Goal: Obtain resource: Obtain resource

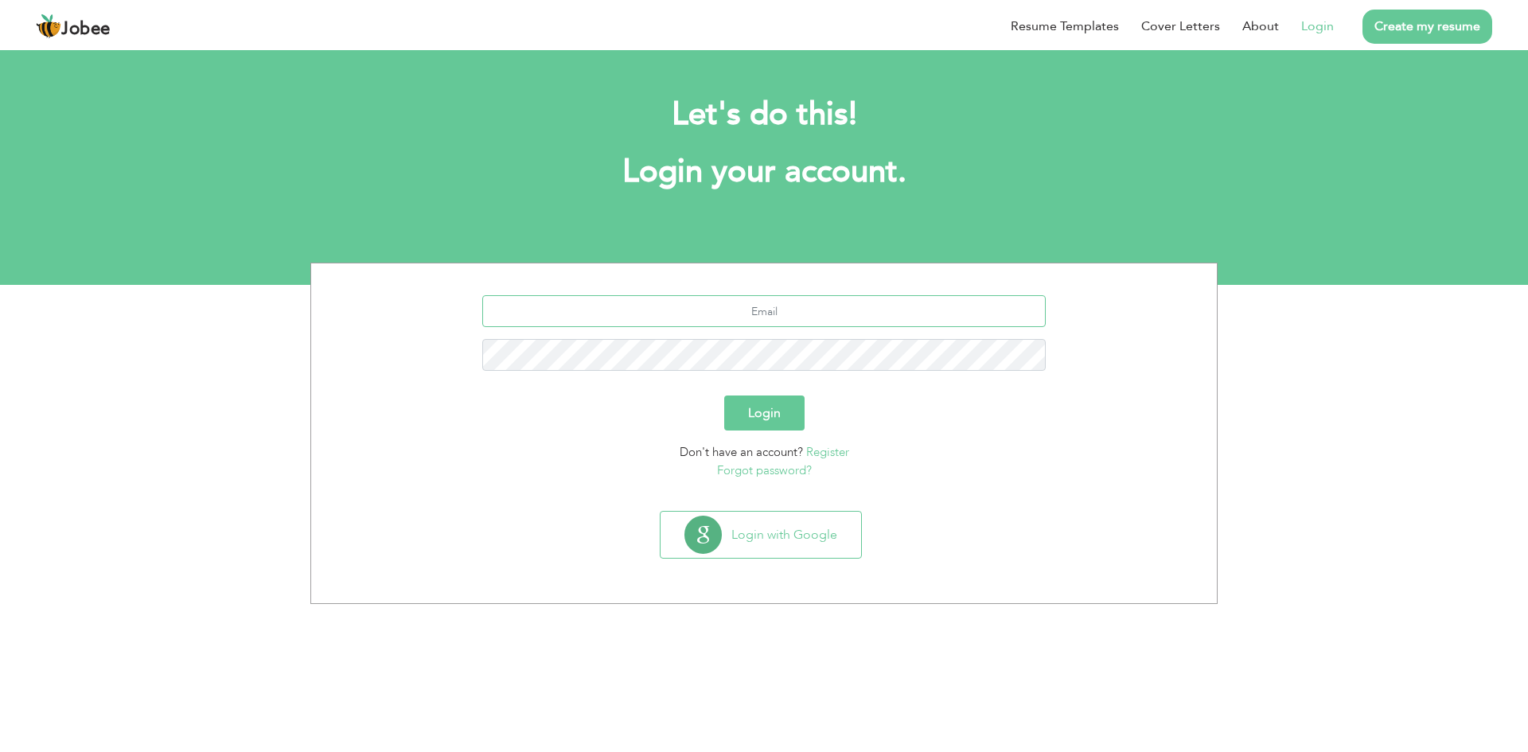
click at [825, 321] on input "text" at bounding box center [764, 311] width 564 height 32
type input "[EMAIL_ADDRESS][DOMAIN_NAME]"
click at [762, 403] on button "Login" at bounding box center [764, 412] width 80 height 35
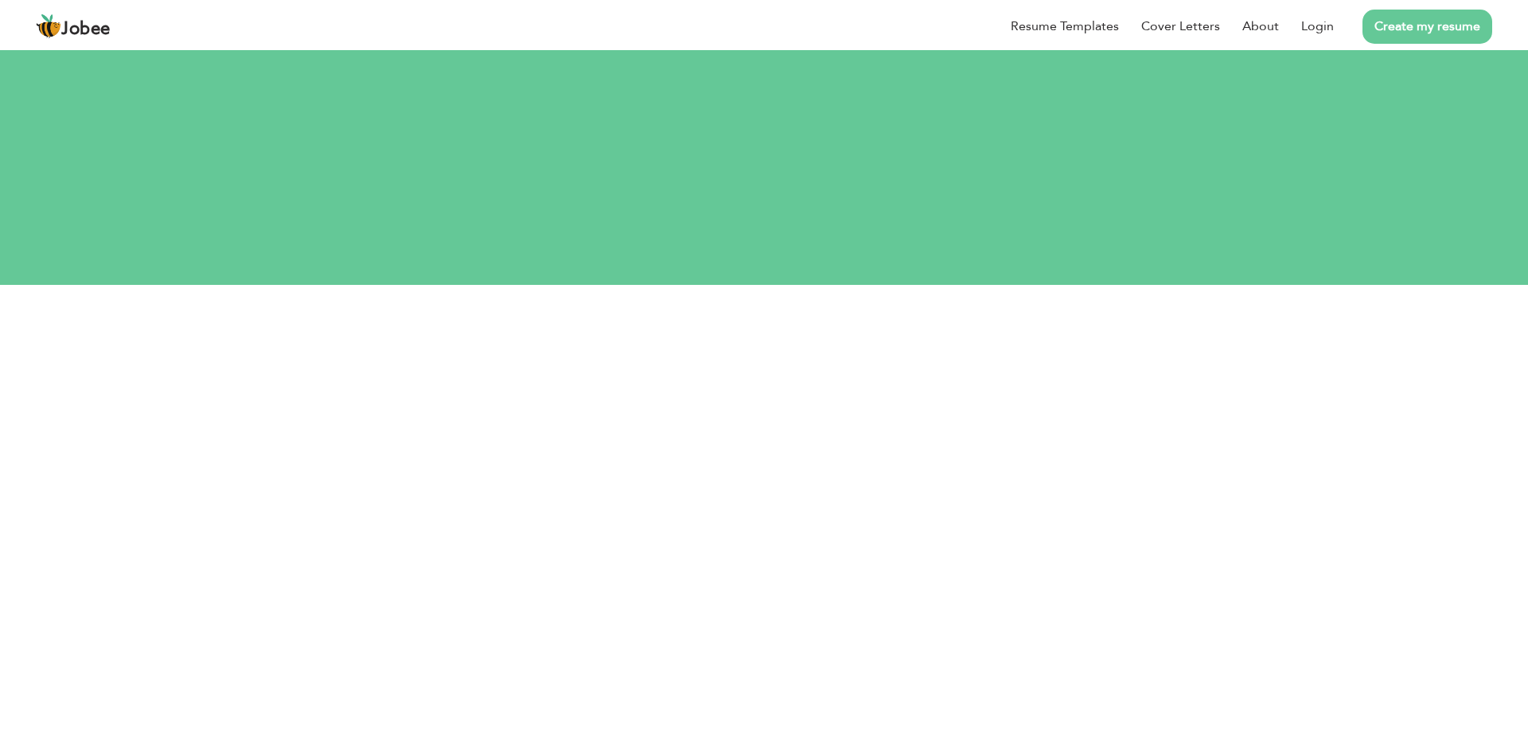
click at [769, 344] on section "[EMAIL_ADDRESS][DOMAIN_NAME] This field is required. Login Don't have an accoun…" at bounding box center [764, 486] width 882 height 286
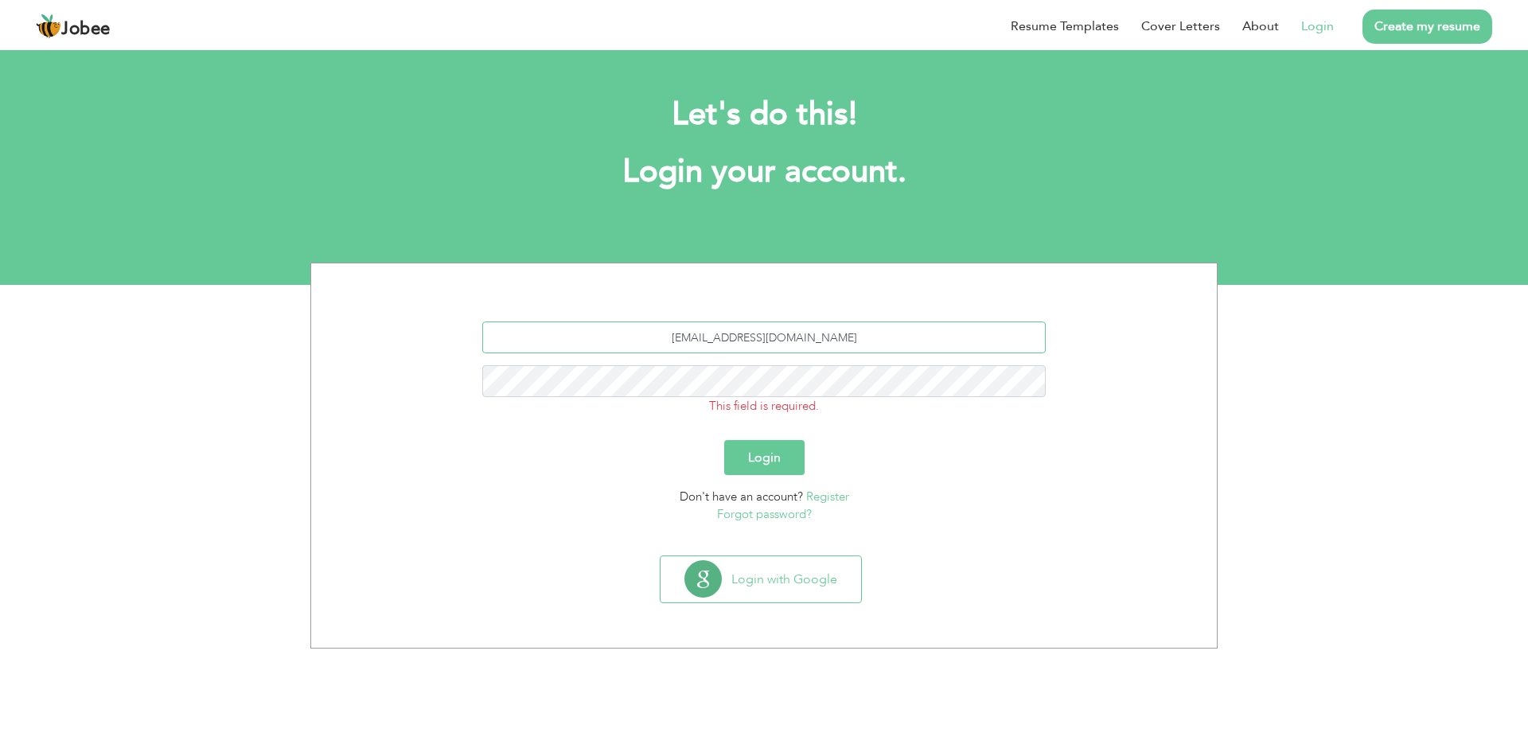
click at [852, 345] on input "[EMAIL_ADDRESS][DOMAIN_NAME]" at bounding box center [764, 337] width 564 height 32
click at [765, 454] on button "Login" at bounding box center [764, 457] width 80 height 35
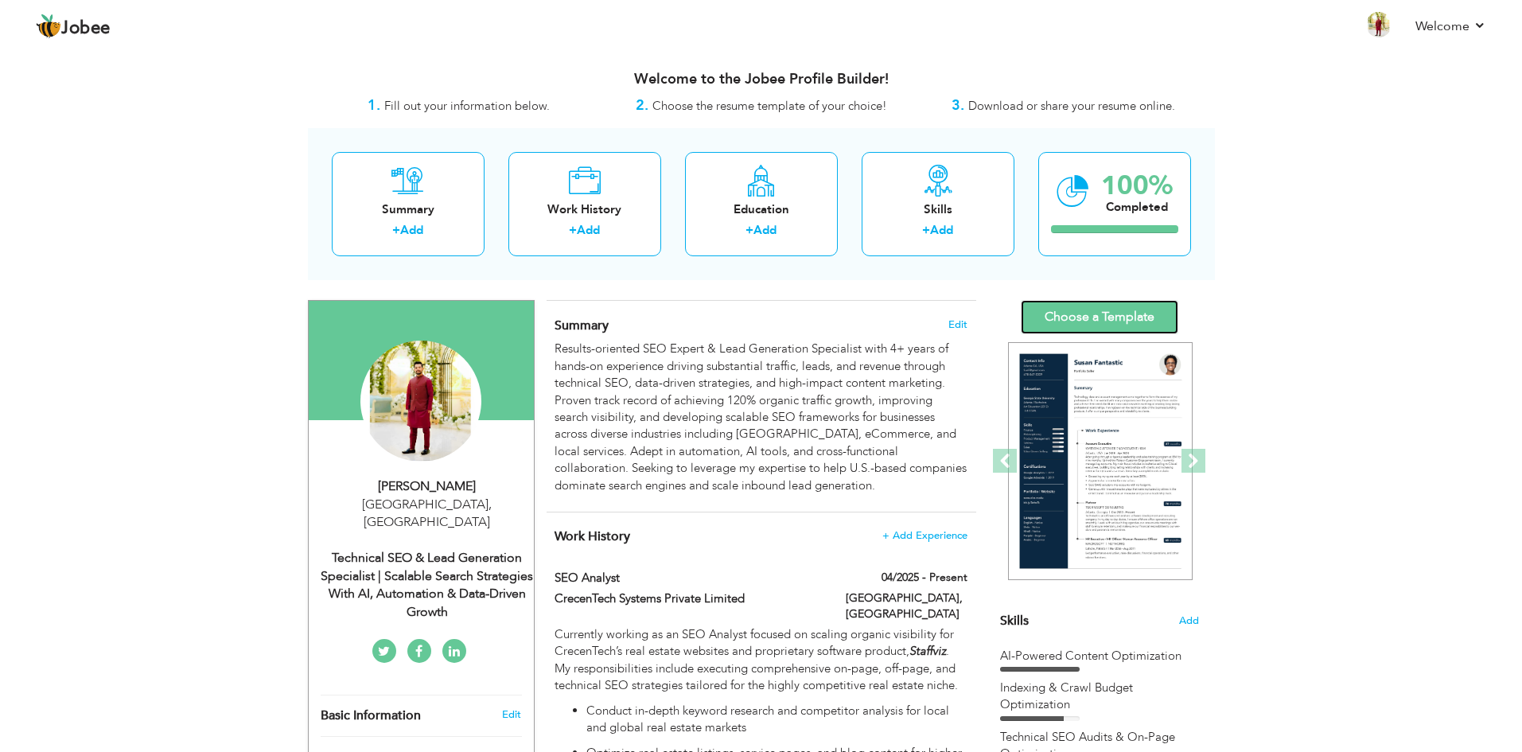
click at [1101, 313] on link "Choose a Template" at bounding box center [1100, 317] width 158 height 34
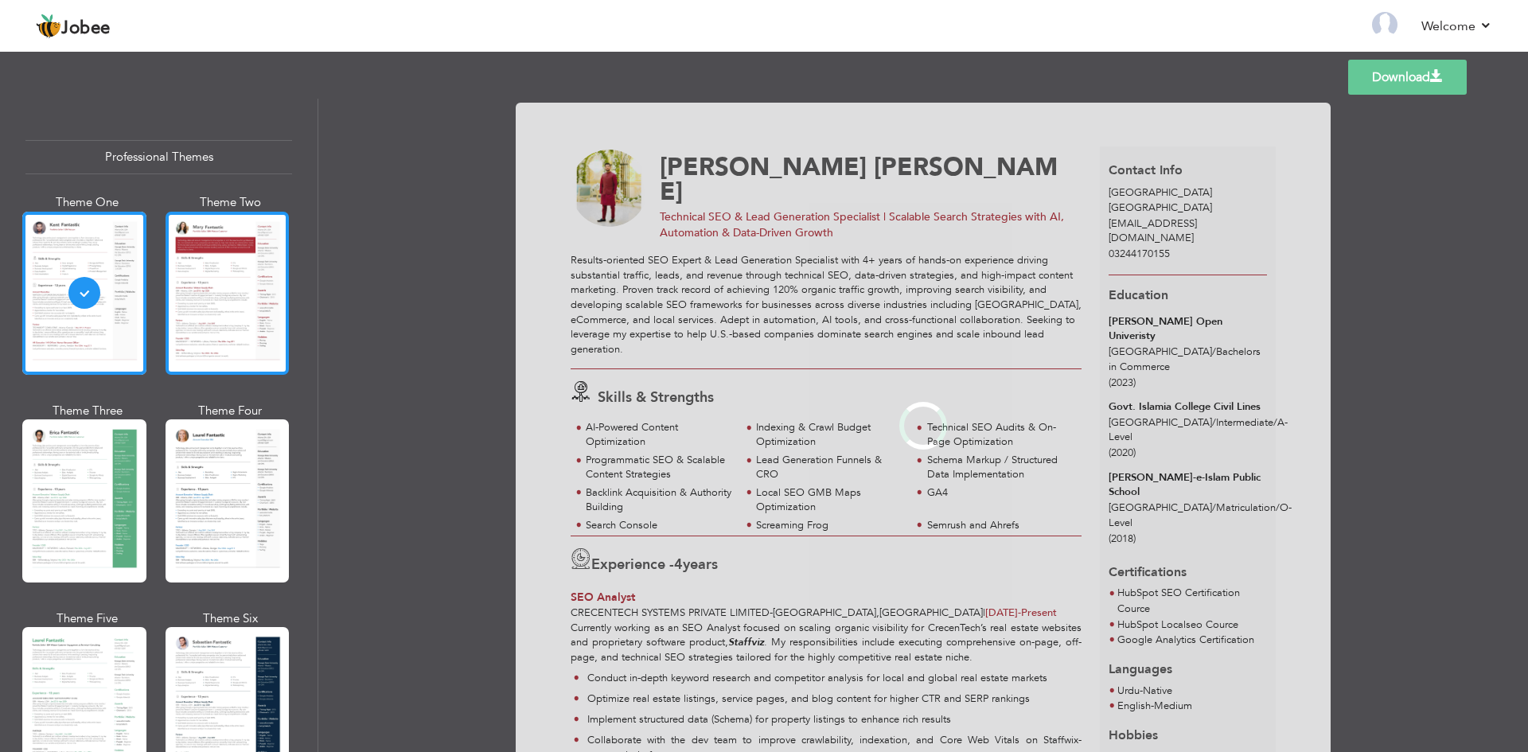
click at [208, 278] on div at bounding box center [228, 293] width 124 height 163
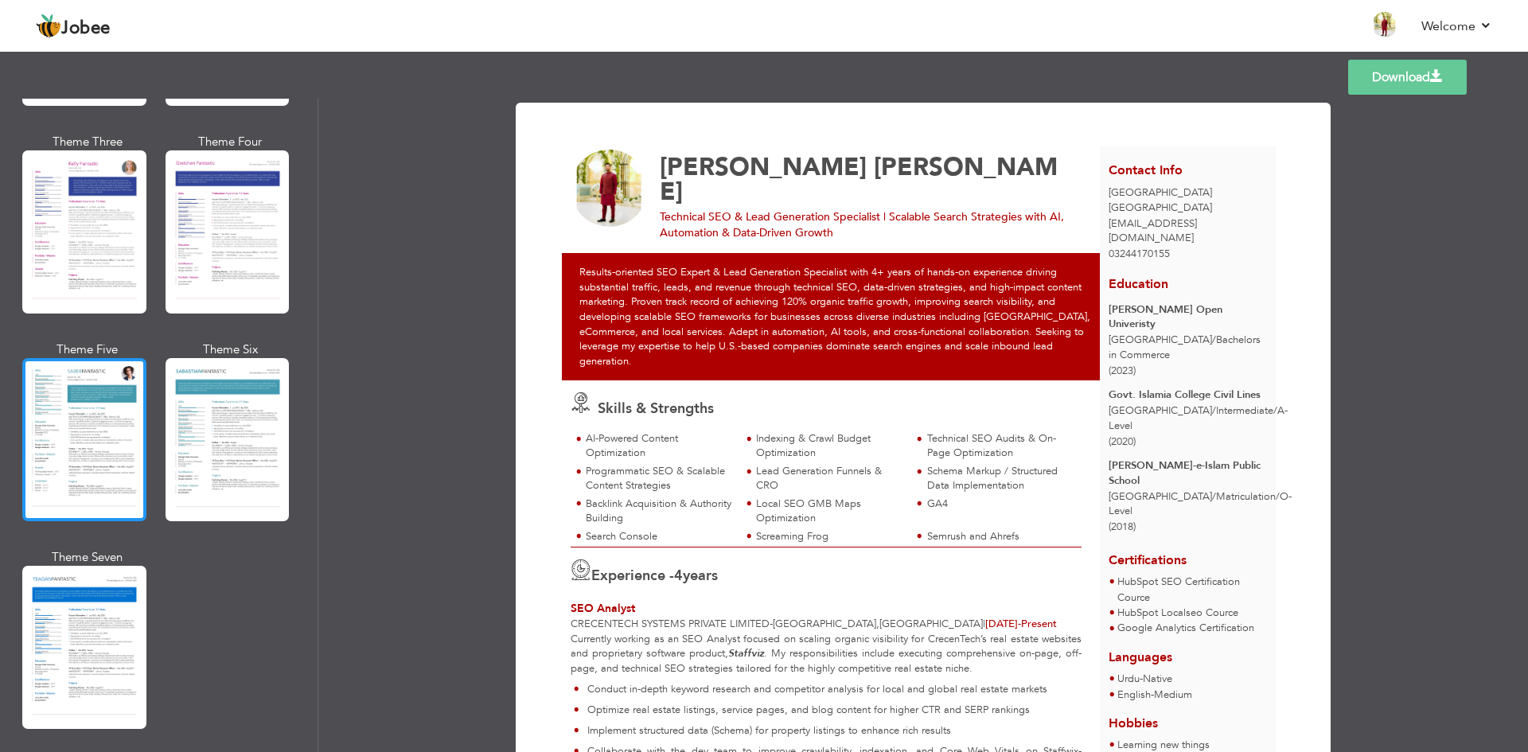
scroll to position [2148, 0]
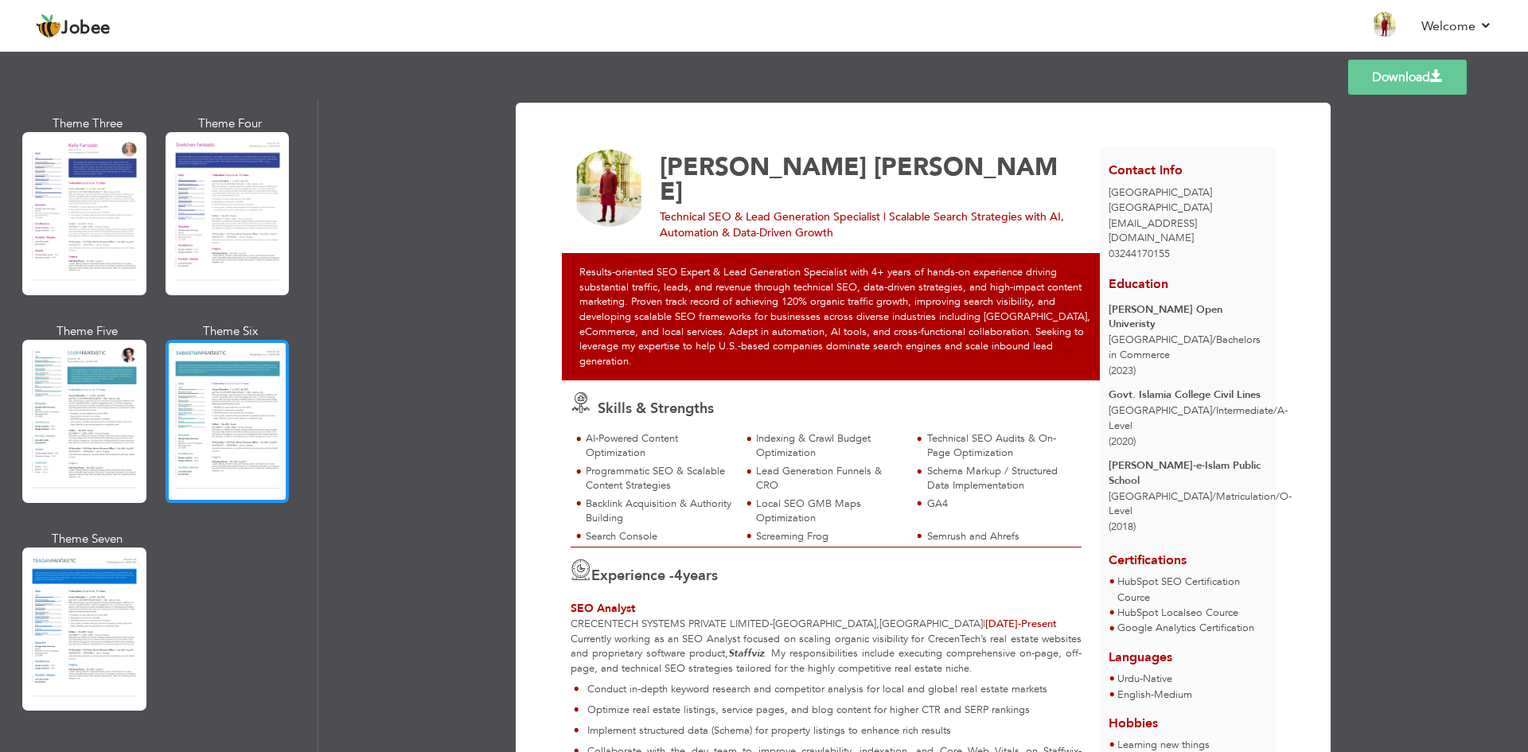
click at [227, 398] on div at bounding box center [228, 421] width 124 height 163
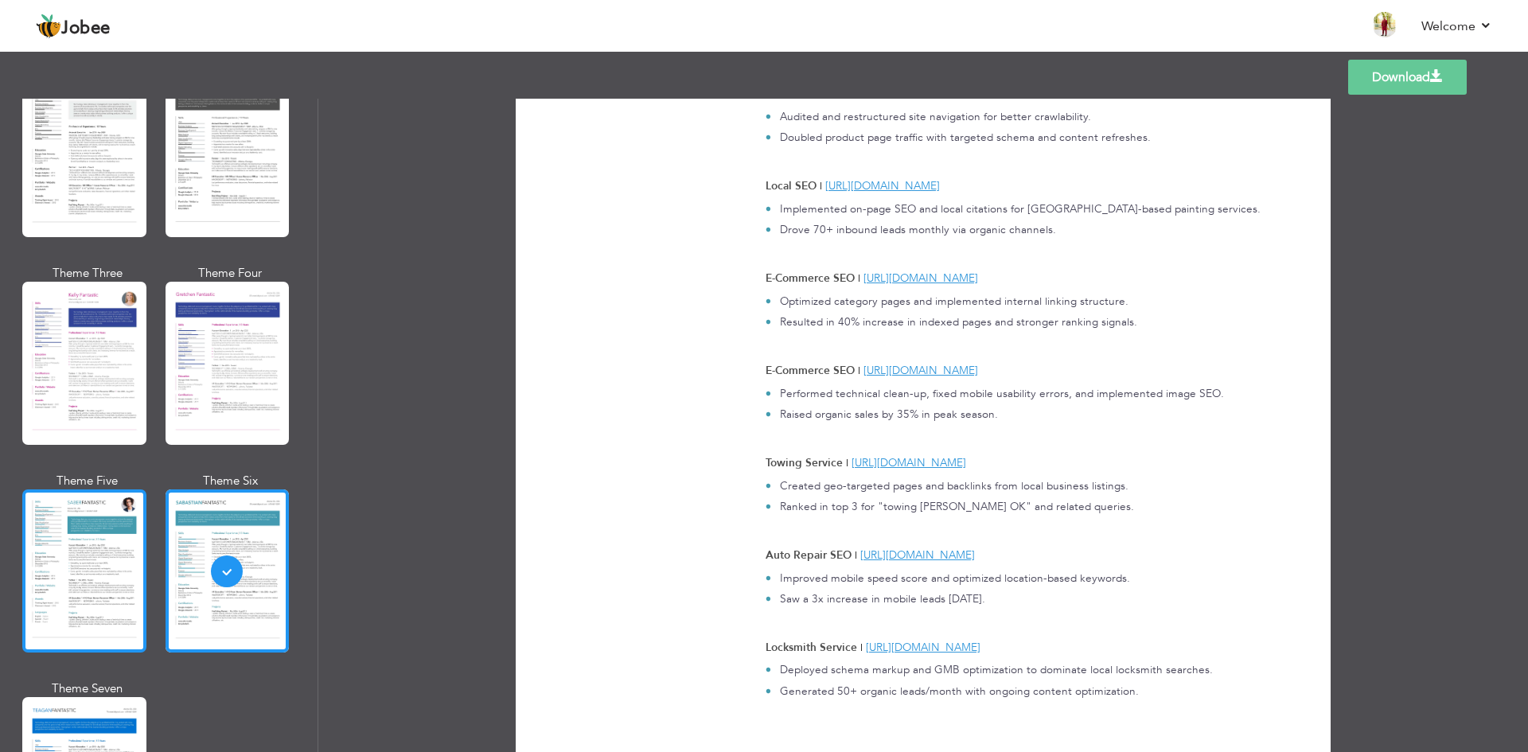
scroll to position [1751, 0]
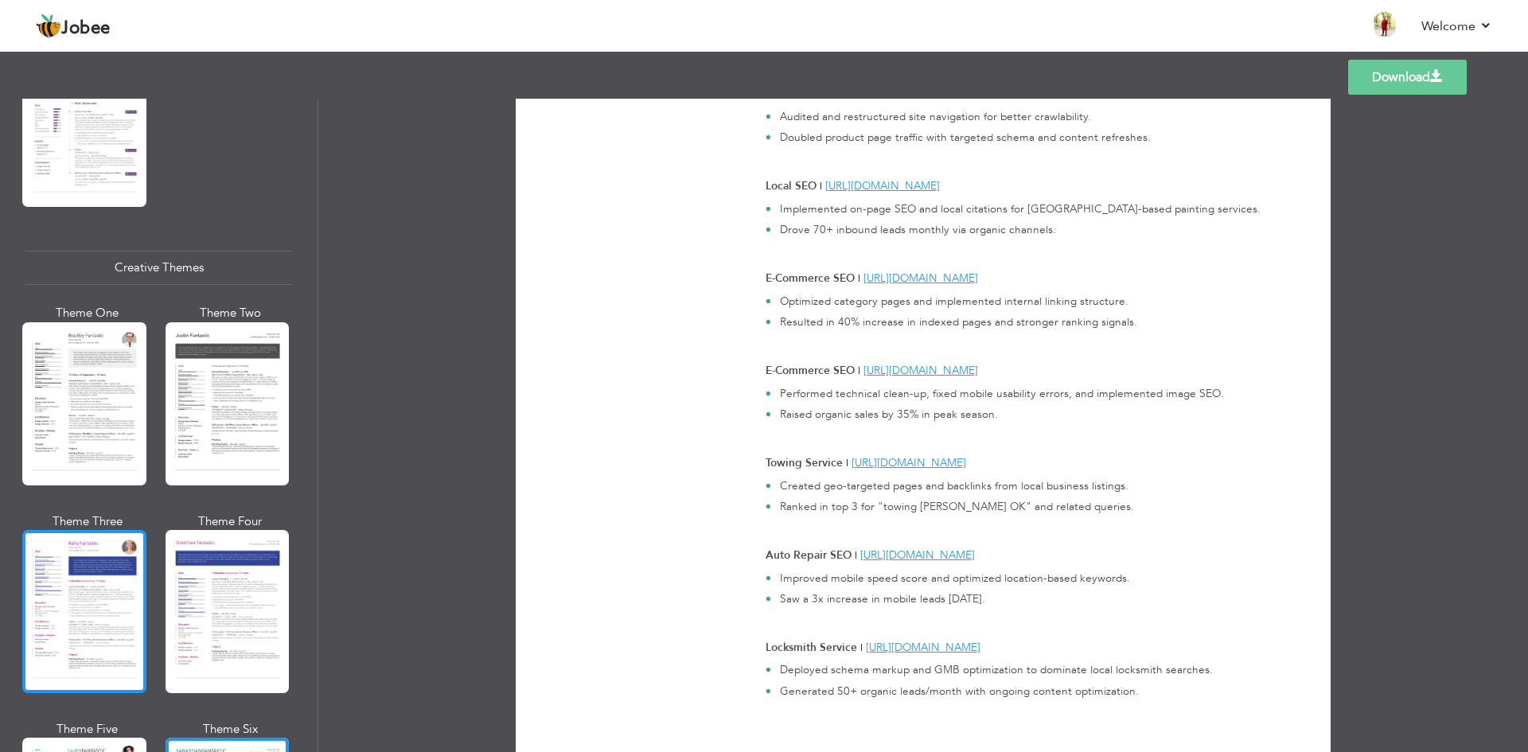
click at [92, 538] on div at bounding box center [84, 611] width 124 height 163
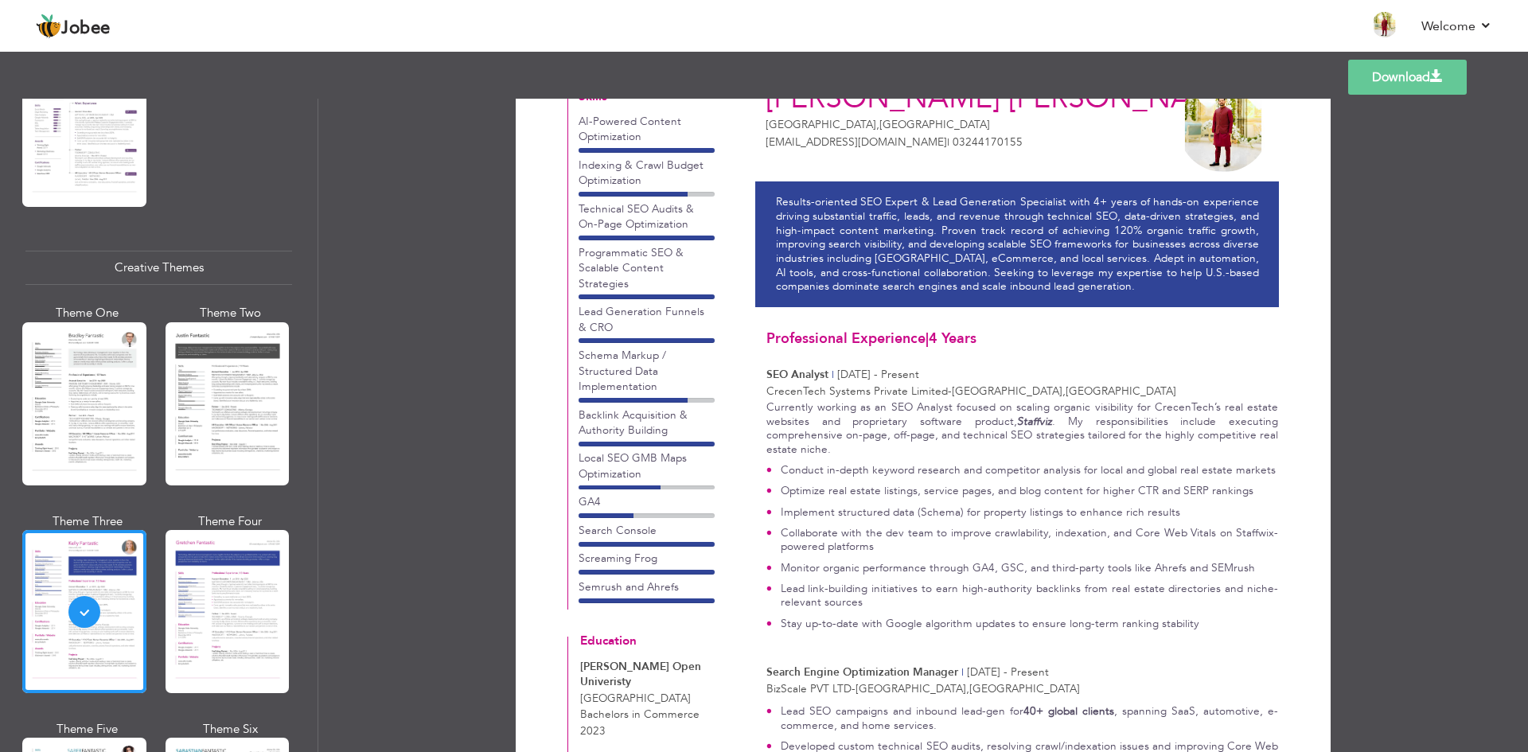
scroll to position [0, 0]
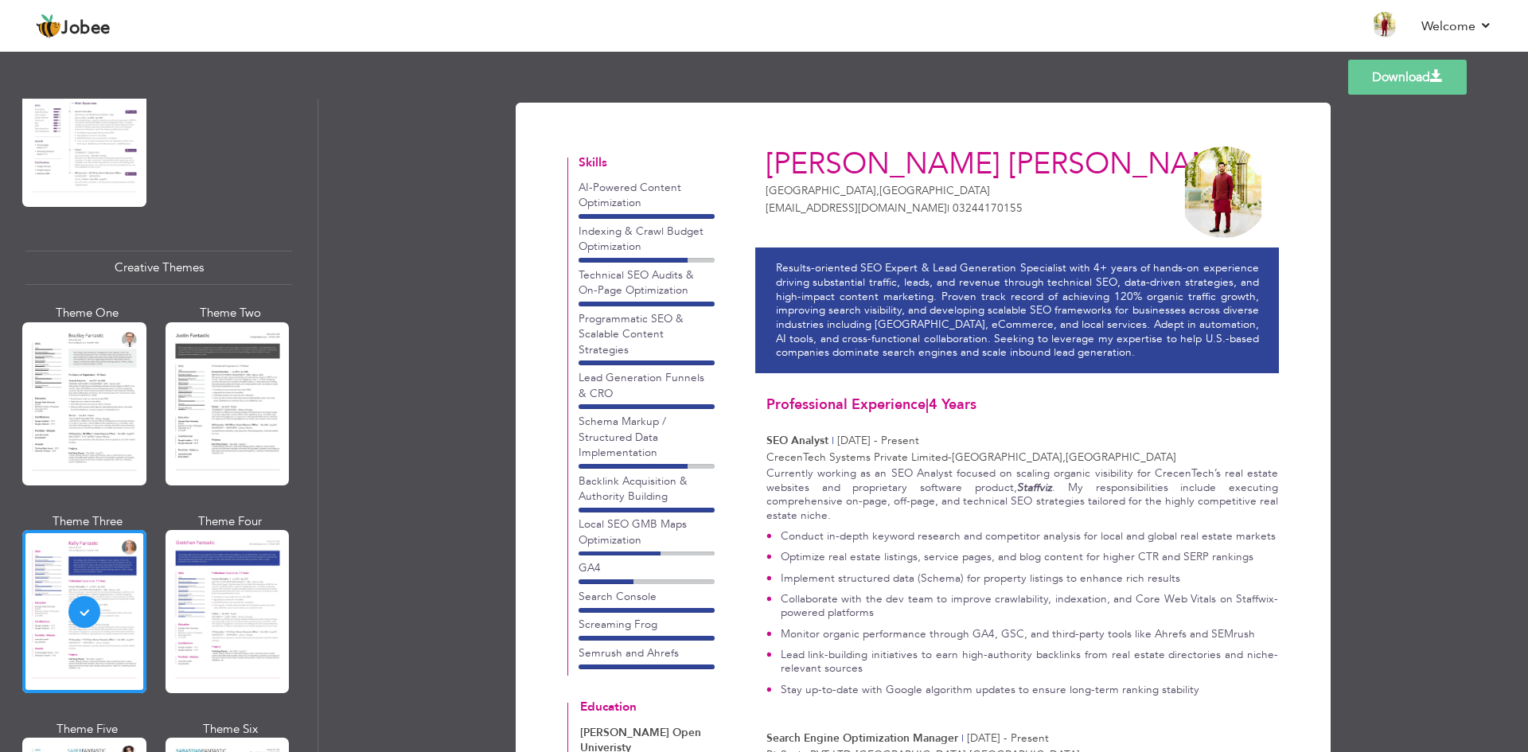
click at [1428, 72] on link "Download" at bounding box center [1407, 77] width 119 height 35
